Goal: Task Accomplishment & Management: Manage account settings

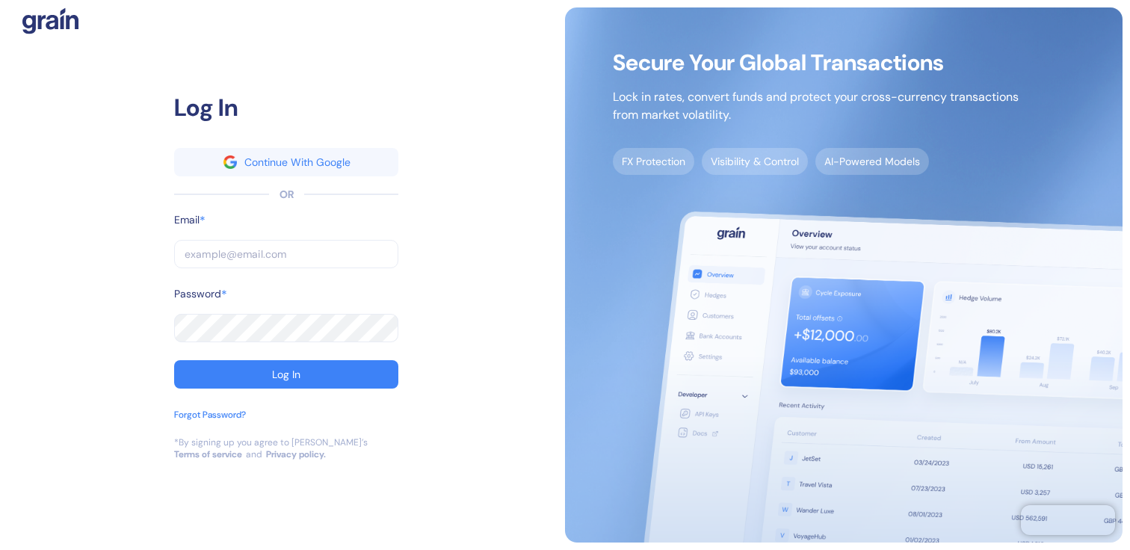
click at [315, 241] on input "text" at bounding box center [286, 254] width 224 height 28
click at [312, 254] on input "text" at bounding box center [286, 254] width 224 height 28
type input "operations@thepanax.com"
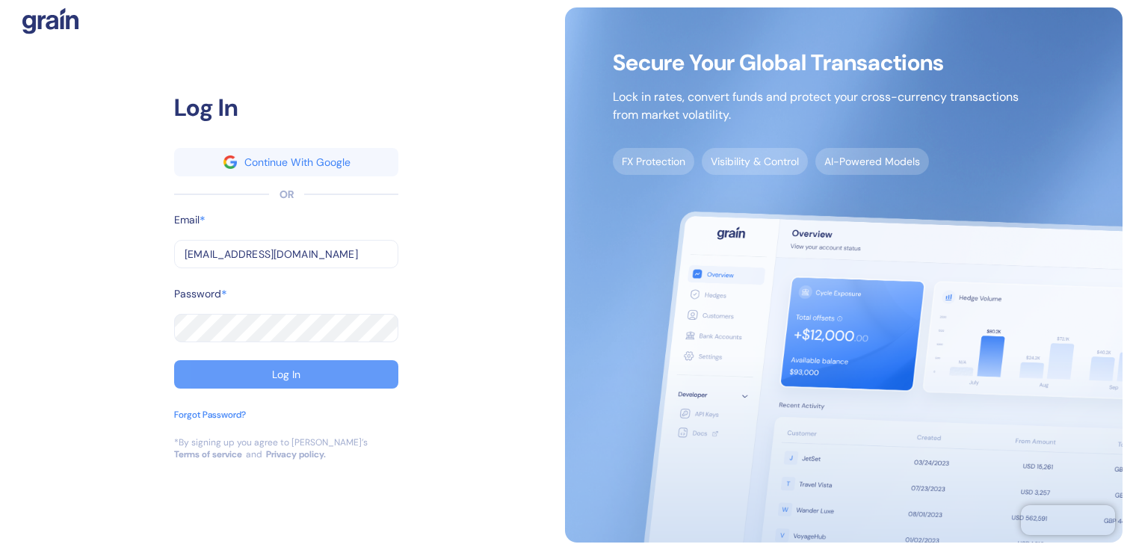
click at [264, 371] on button "Log In" at bounding box center [286, 374] width 224 height 28
